Goal: Check status: Check status

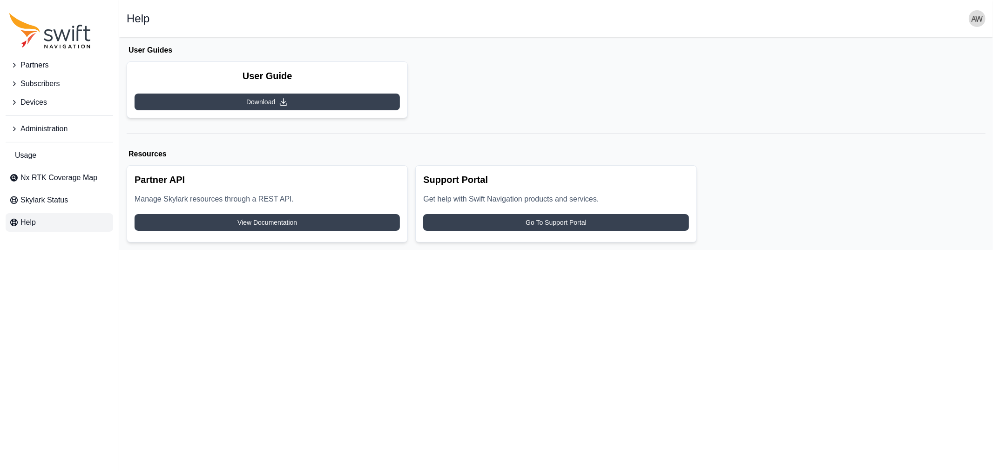
click at [28, 101] on span "Devices" at bounding box center [33, 102] width 27 height 11
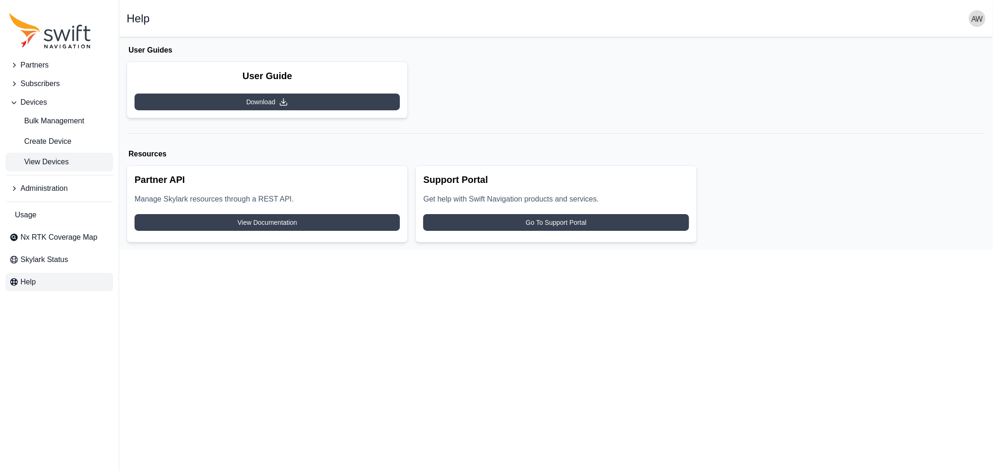
click at [39, 161] on span "View Devices" at bounding box center [39, 161] width 60 height 11
select select
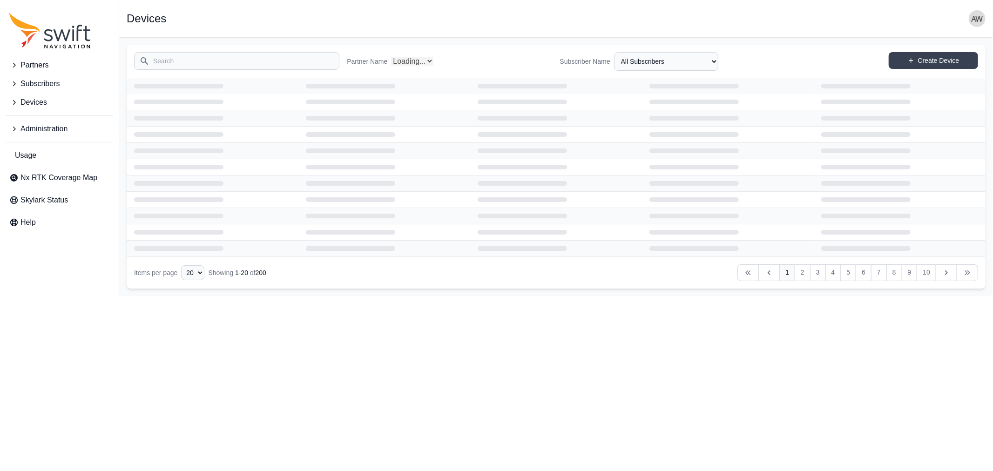
click at [216, 60] on input "Search" at bounding box center [236, 61] width 205 height 18
select select "Partner Name"
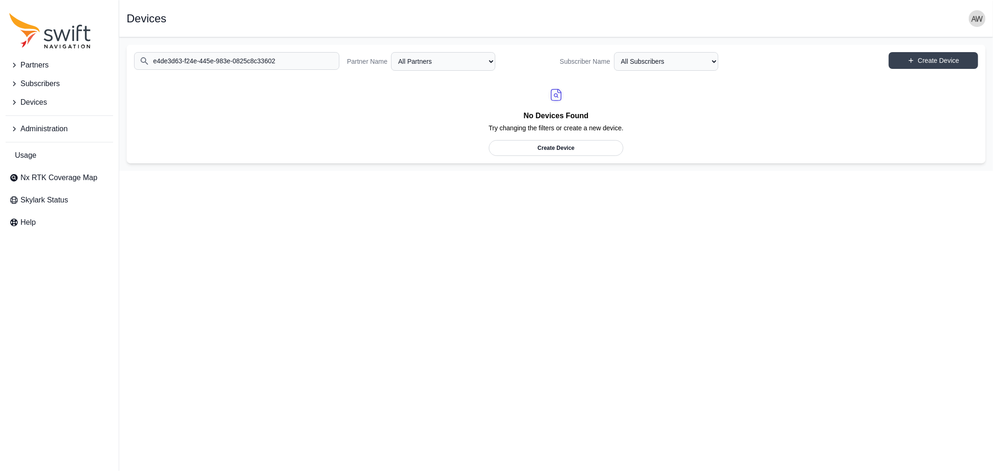
type input "e4de3d63-f24e-445e-983e-0825c8c33602"
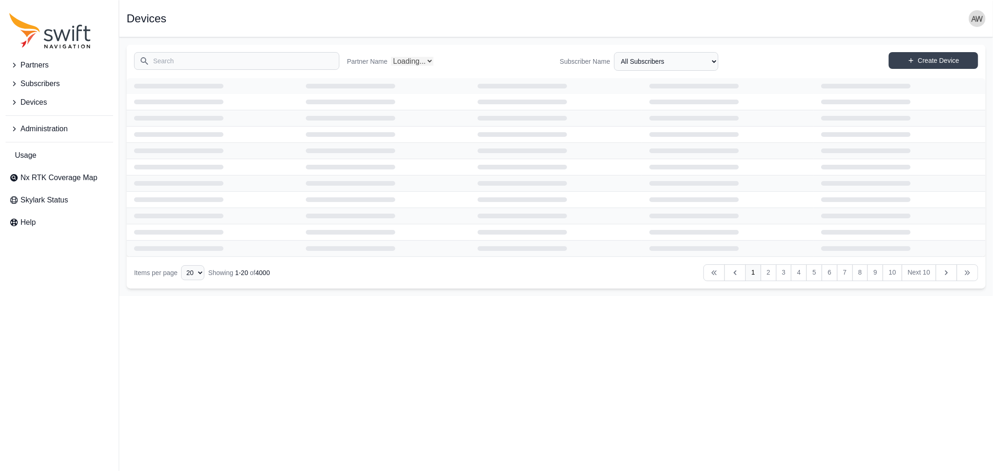
select select "Partner Name"
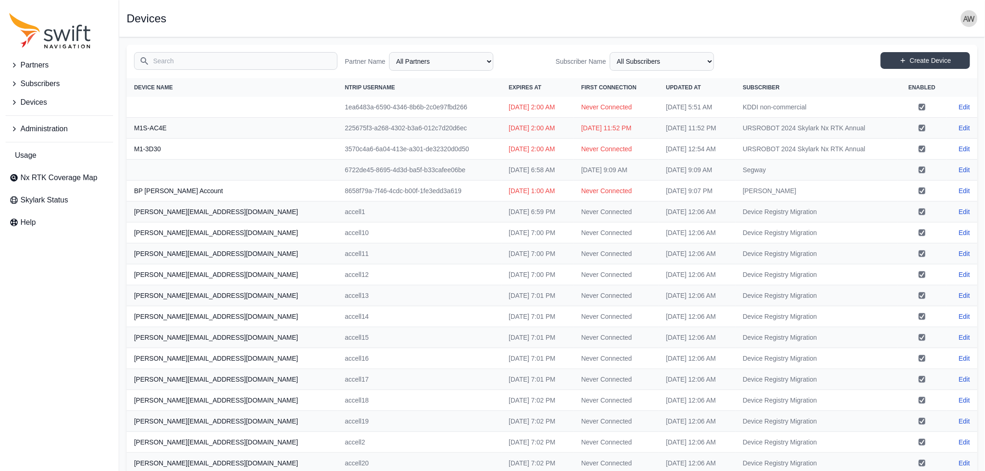
click at [242, 62] on input "Search" at bounding box center [235, 61] width 203 height 18
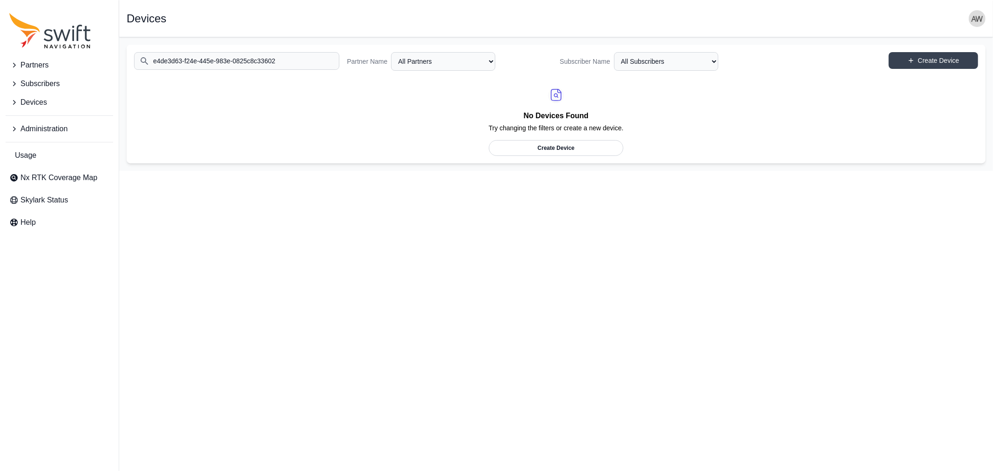
click at [183, 57] on input "e4de3d63-f24e-445e-983e-0825c8c33602" at bounding box center [236, 61] width 205 height 18
drag, startPoint x: 183, startPoint y: 57, endPoint x: 354, endPoint y: 59, distance: 170.8
click at [354, 59] on div "Search e4de3d63-f24e-445e-983e-0825c8c33602 Partner Name All Partners AlpsAlpin…" at bounding box center [556, 62] width 859 height 34
type input "e4de3d63"
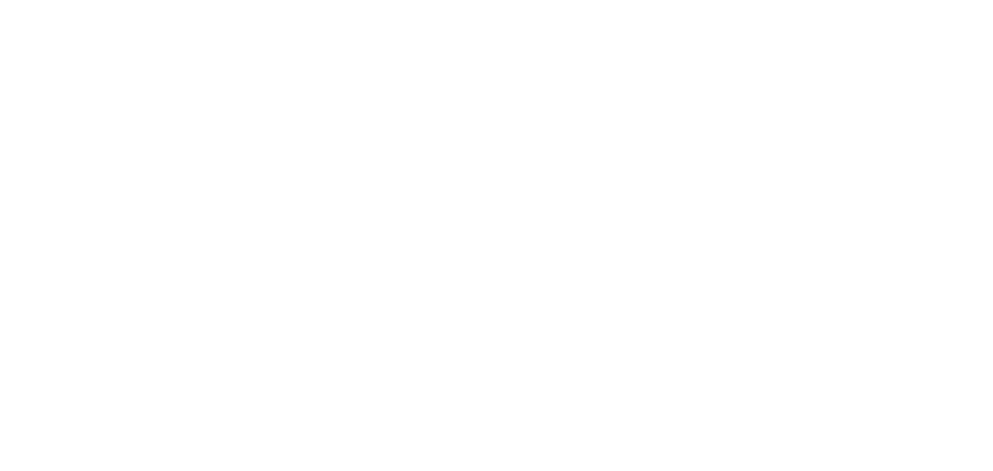
select select
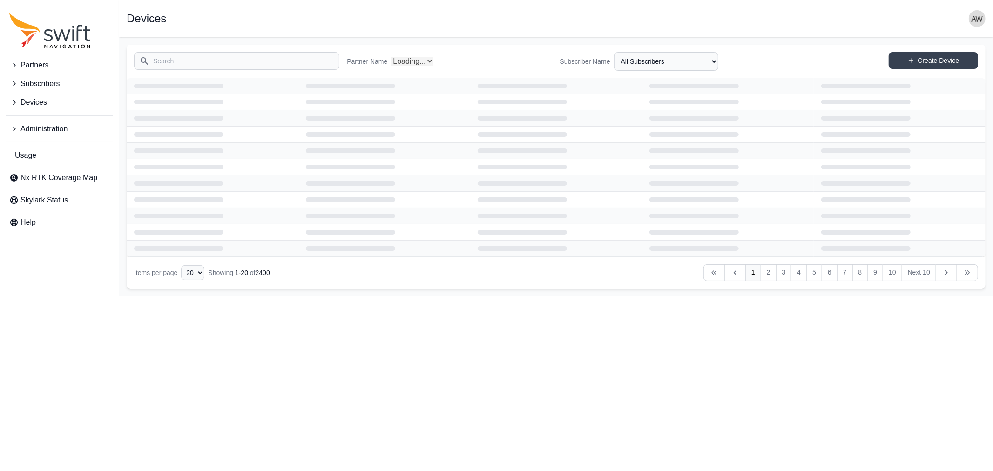
select select "Partner Name"
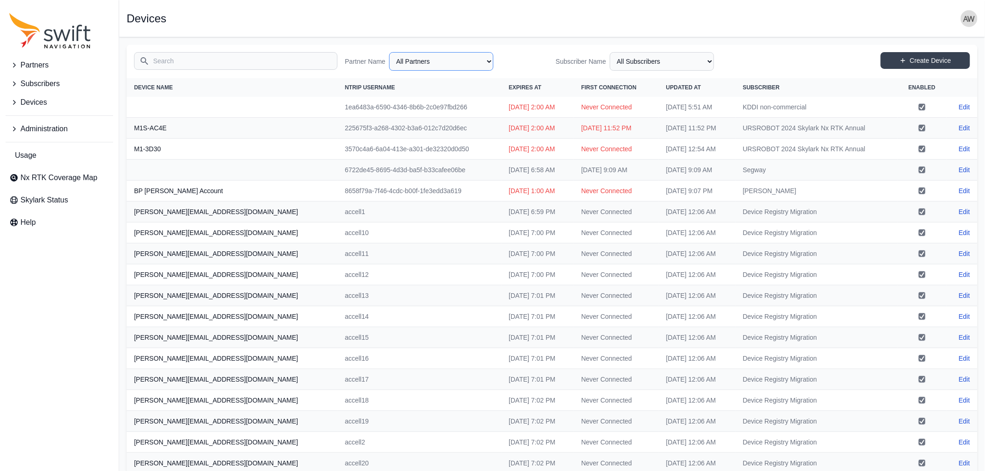
click at [425, 61] on select "All Partners AlpsAlpine Asensing Bad Elf Bench Mark Equipment & Supplies Inc. B…" at bounding box center [441, 61] width 104 height 19
click at [438, 62] on select "All Partners AlpsAlpine Asensing Bad Elf Bench Mark Equipment & Supplies Inc. B…" at bounding box center [441, 61] width 104 height 19
click at [524, 56] on div "Partner Name All Partners AlpsAlpine Asensing Bad Elf Bench Mark Equipment & Su…" at bounding box center [446, 61] width 203 height 19
click at [484, 59] on select "All Partners AlpsAlpine Asensing Bad Elf Bench Mark Equipment & Supplies Inc. B…" at bounding box center [441, 61] width 104 height 19
click at [629, 62] on select "All Subscribers <Partner Name> - Customer 1 <Partner Name> - Customer 2 <Partne…" at bounding box center [662, 61] width 104 height 19
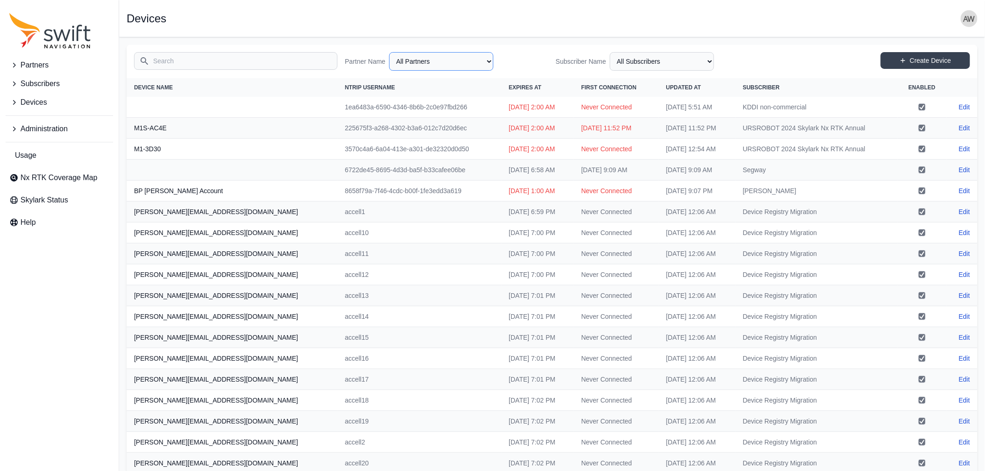
click at [430, 61] on select "All Partners AlpsAlpine Asensing Bad Elf Bench Mark Equipment & Supplies Inc. B…" at bounding box center [441, 61] width 104 height 19
click at [439, 61] on select "All Partners AlpsAlpine Asensing Bad Elf Bench Mark Equipment & Supplies Inc. B…" at bounding box center [441, 61] width 104 height 19
click at [666, 58] on select "All Subscribers <Partner Name> - Customer 1 <Partner Name> - Customer 2 <Partne…" at bounding box center [662, 61] width 104 height 19
click at [743, 56] on div "Subscriber Name All Subscribers <Partner Name> - Customer 1 <Partner Name> - Cu…" at bounding box center [657, 61] width 203 height 19
